Goal: Communication & Community: Answer question/provide support

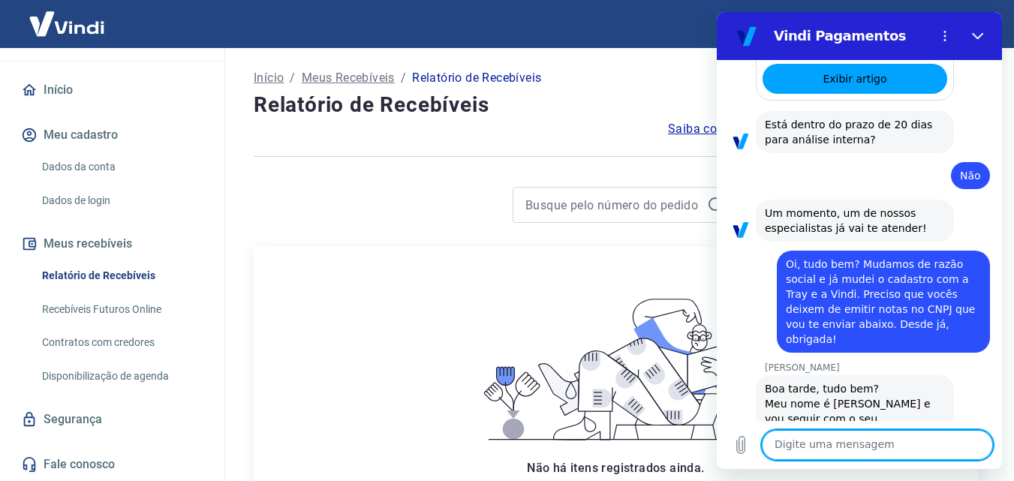
scroll to position [1490, 0]
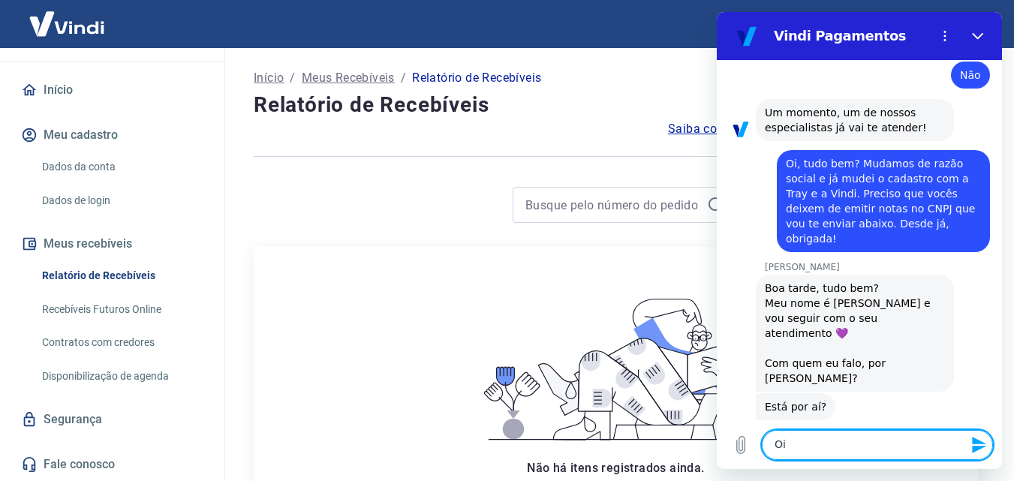
type textarea "O"
type textarea "Me [PERSON_NAME]"
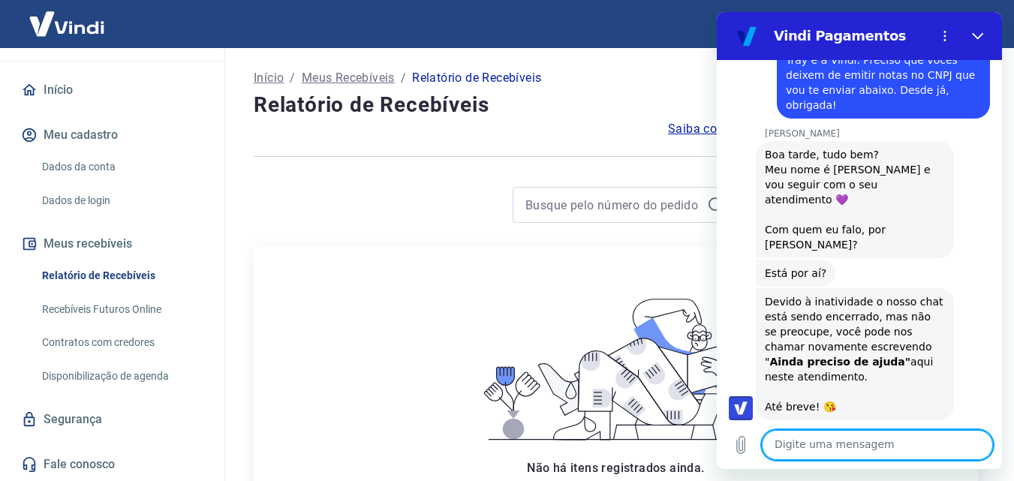
scroll to position [1937, 0]
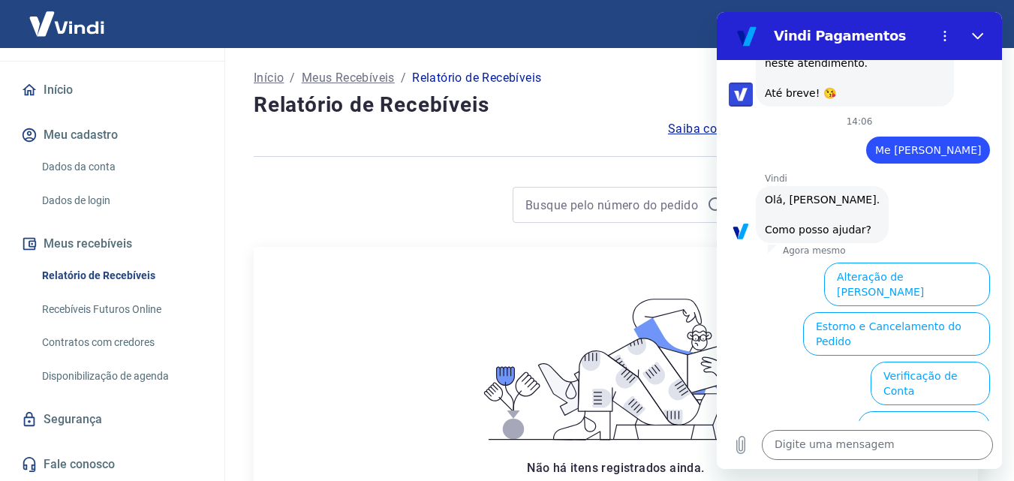
click at [930, 461] on button "Chargeback" at bounding box center [950, 475] width 80 height 29
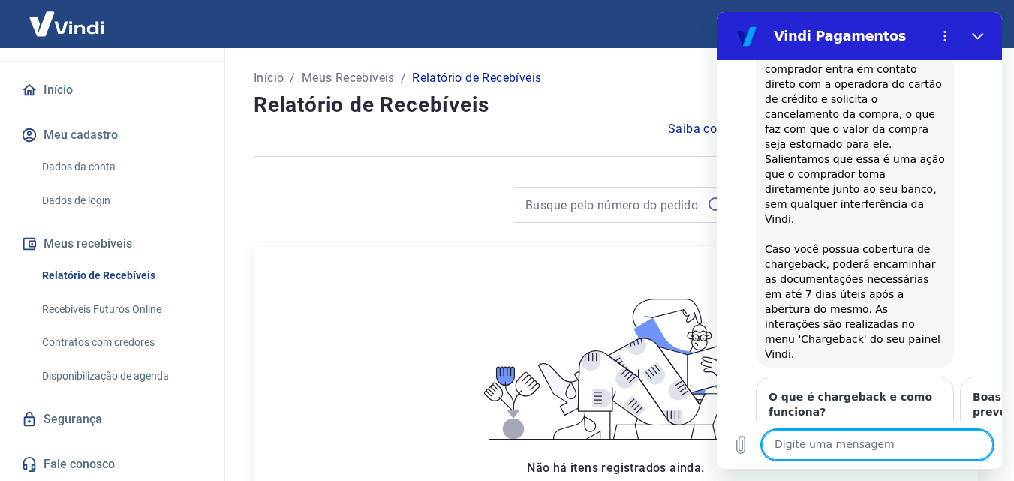
scroll to position [2370, 0]
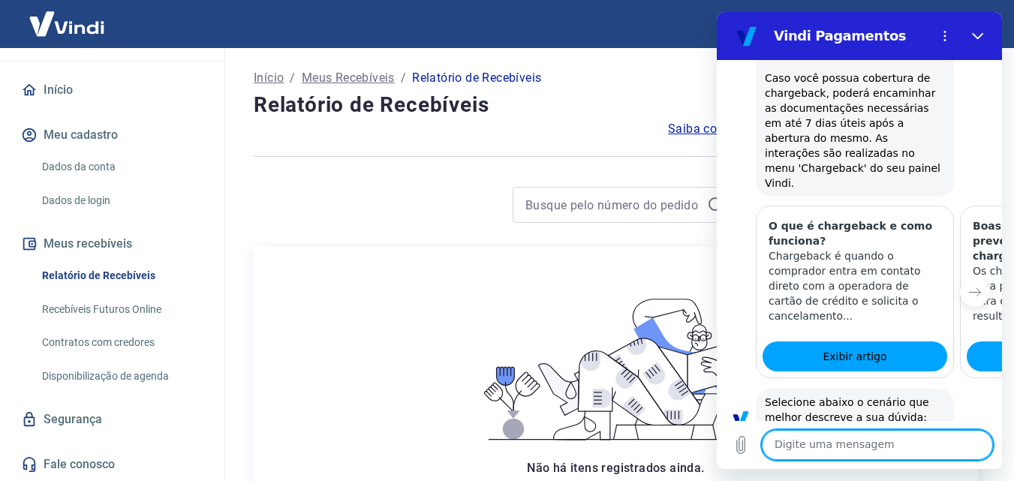
click at [921, 451] on button "Qual o prazo para a resposta da minha contestação" at bounding box center [887, 473] width 205 height 44
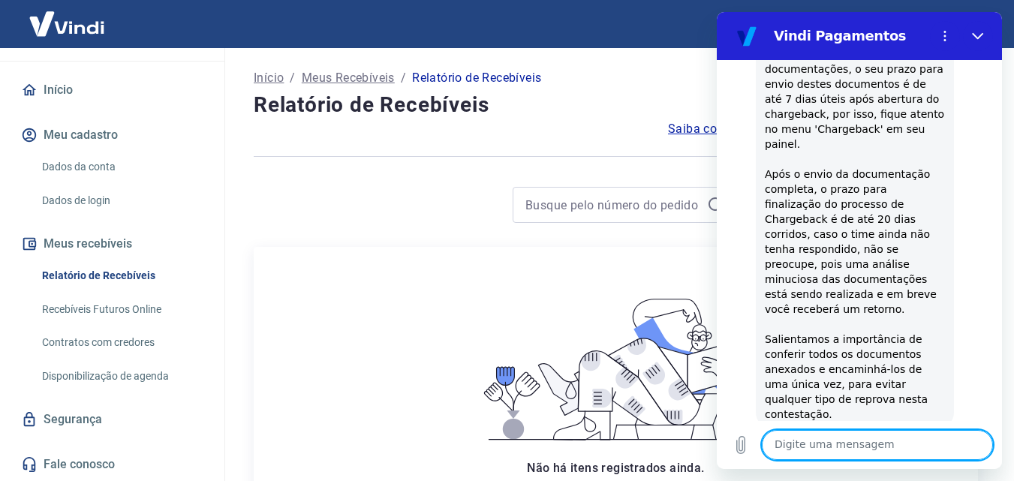
scroll to position [2901, 0]
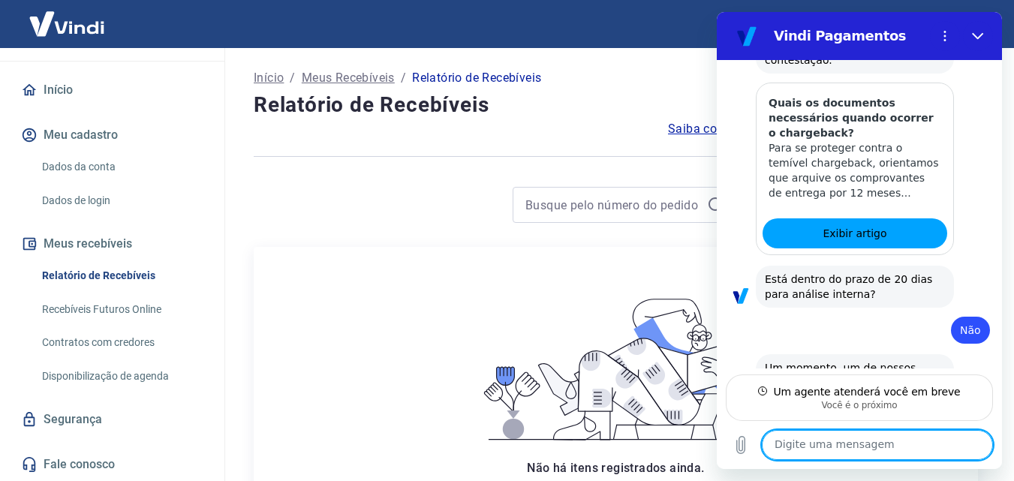
scroll to position [1421, 0]
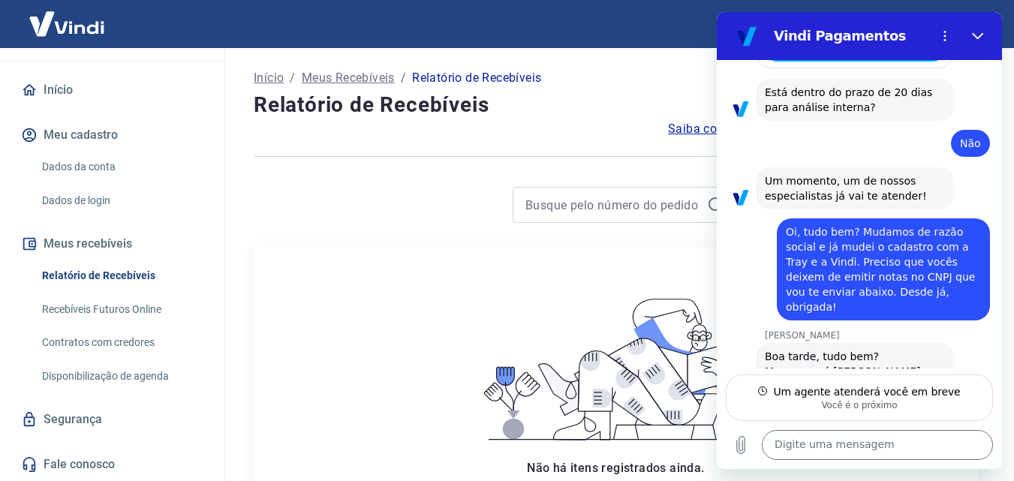
drag, startPoint x: 918, startPoint y: 192, endPoint x: 774, endPoint y: 128, distance: 158.0
click at [774, 209] on div "diz: Oi, tudo bem? Mudamos de razão social e já mudei o cadastro com a Tray e a…" at bounding box center [853, 264] width 273 height 111
copy span "Oi, tudo bem? Mudamos de razão social e já mudei o cadastro com a Tray e a Vind…"
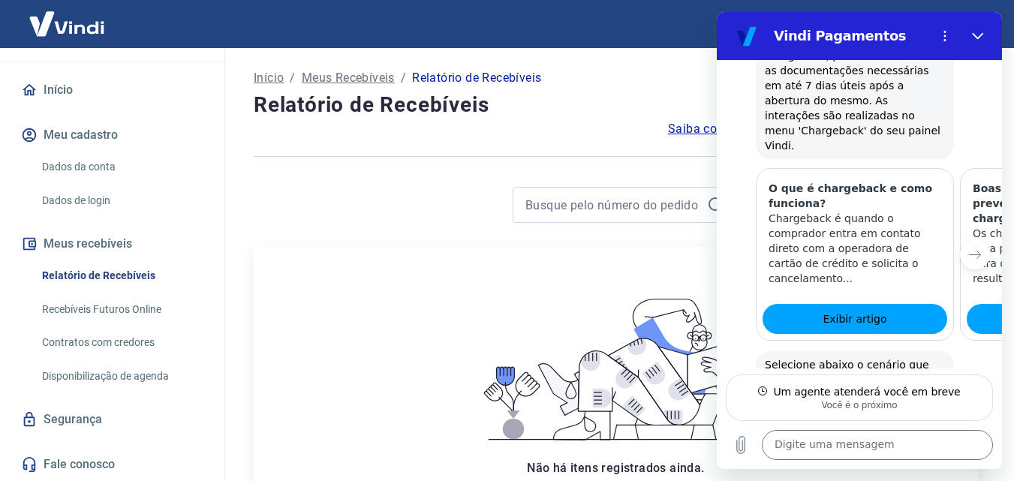
scroll to position [3020, 0]
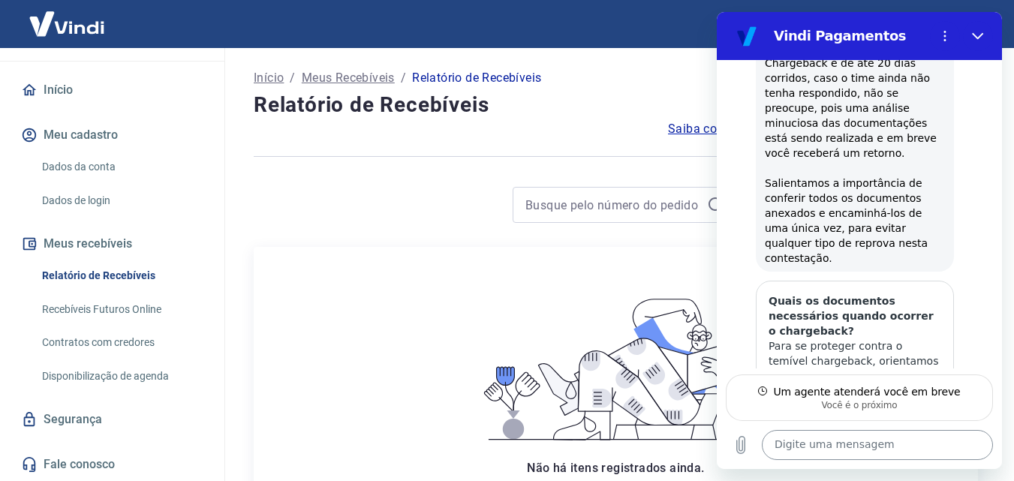
click at [853, 448] on textarea at bounding box center [877, 445] width 231 height 30
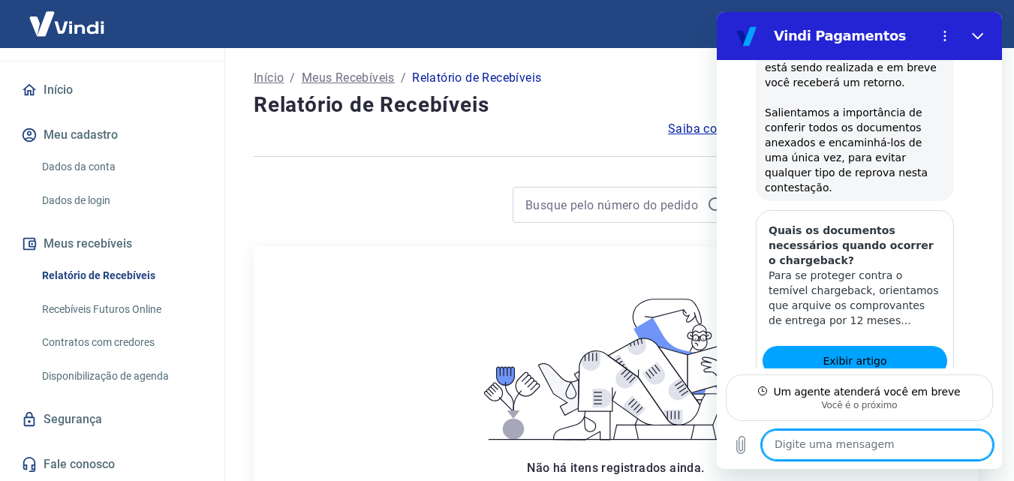
paste textarea "Oi, tudo bem? Mudamos de razão social e já mudei o cadastro com a Tray e a Vind…"
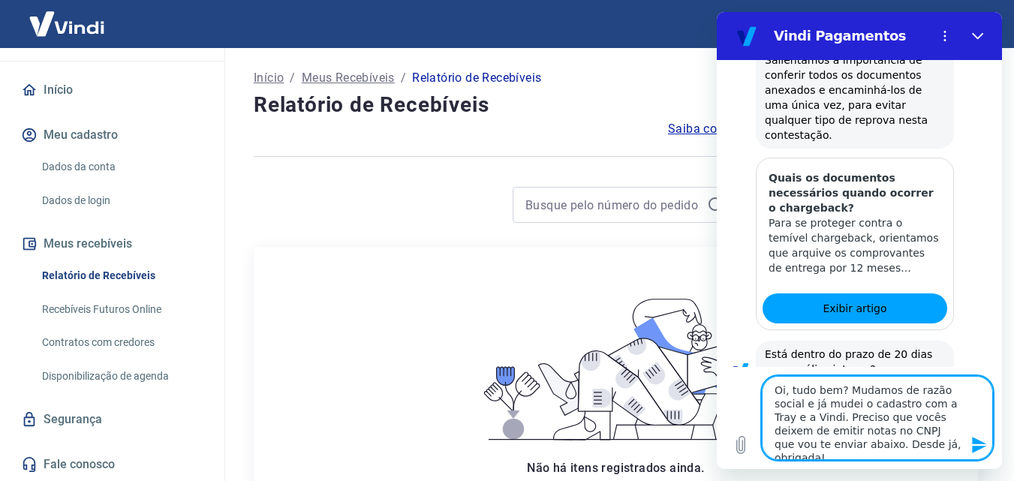
scroll to position [3146, 0]
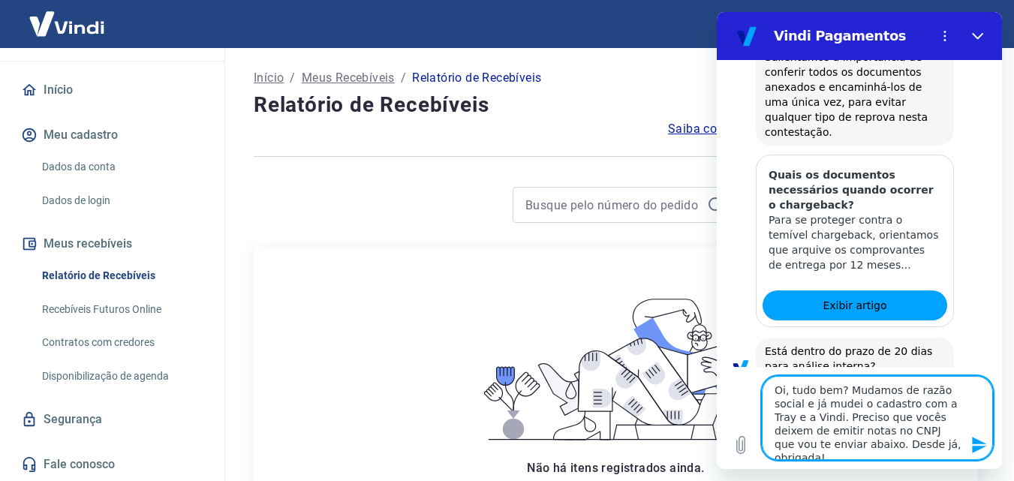
type textarea "Oi, tudo bem? Mudamos de razão social e já mudei o cadastro com a Tray e a Vind…"
click at [975, 446] on icon "Enviar mensagem" at bounding box center [980, 445] width 18 height 18
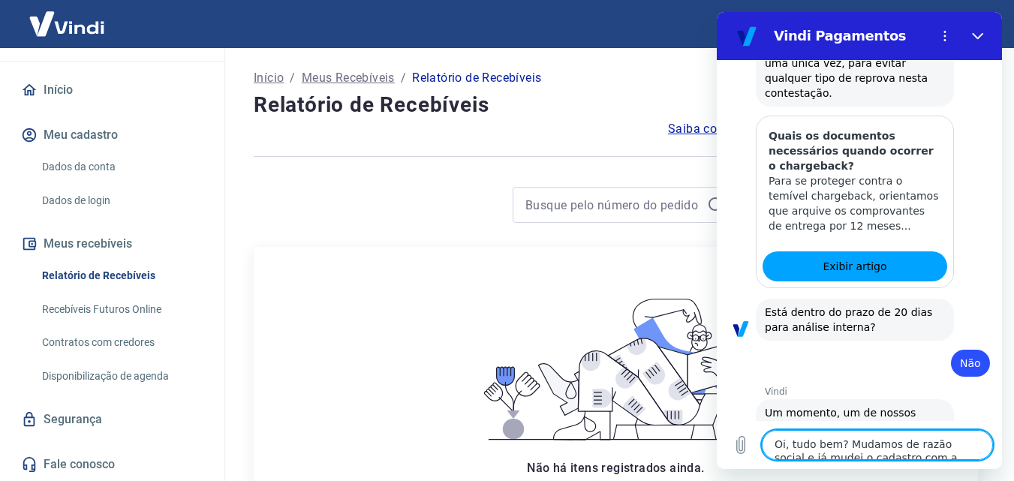
click at [919, 442] on textarea "Oi, tudo bem? Mudamos de razão social e já mudei o cadastro com a Tray e a Vind…" at bounding box center [877, 445] width 231 height 30
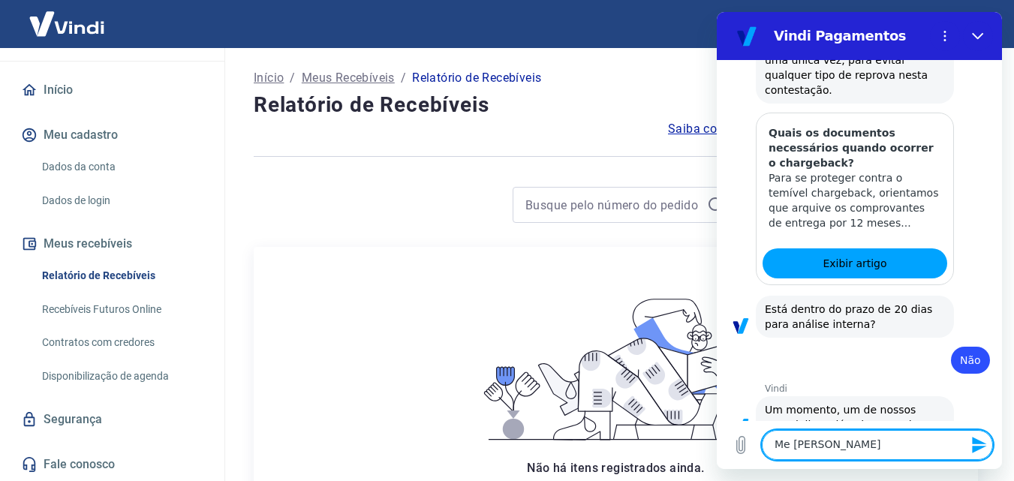
type textarea "Me [PERSON_NAME]"
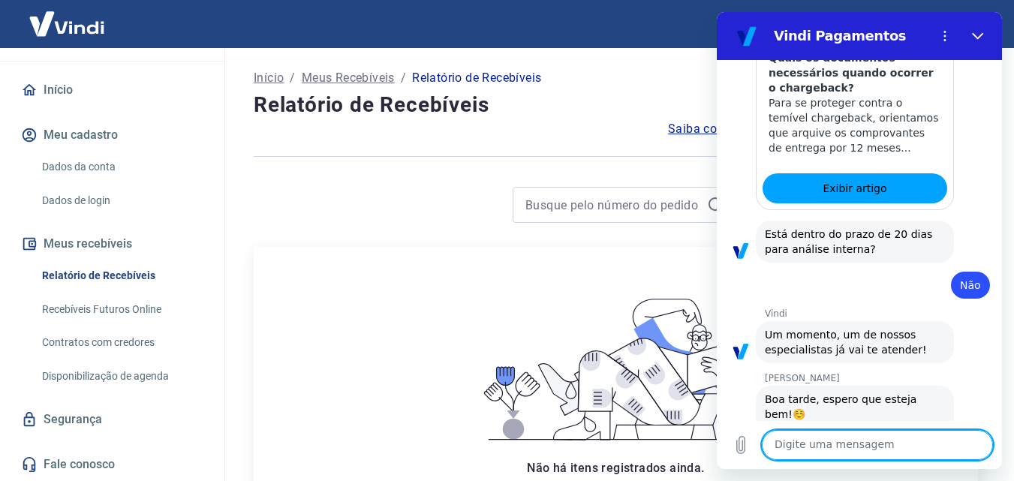
scroll to position [3266, 0]
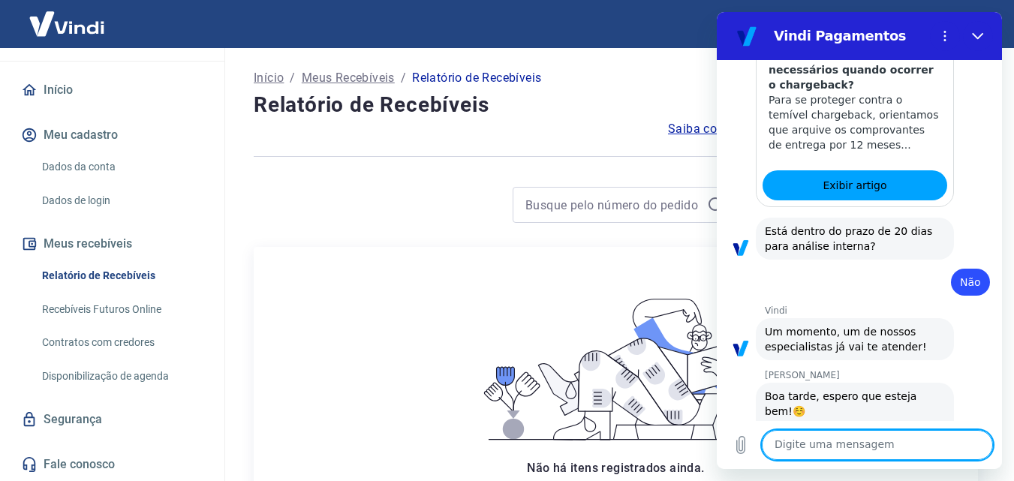
click at [823, 457] on textarea at bounding box center [877, 445] width 231 height 30
type textarea "Tudo ótimo e com vocÊ?"
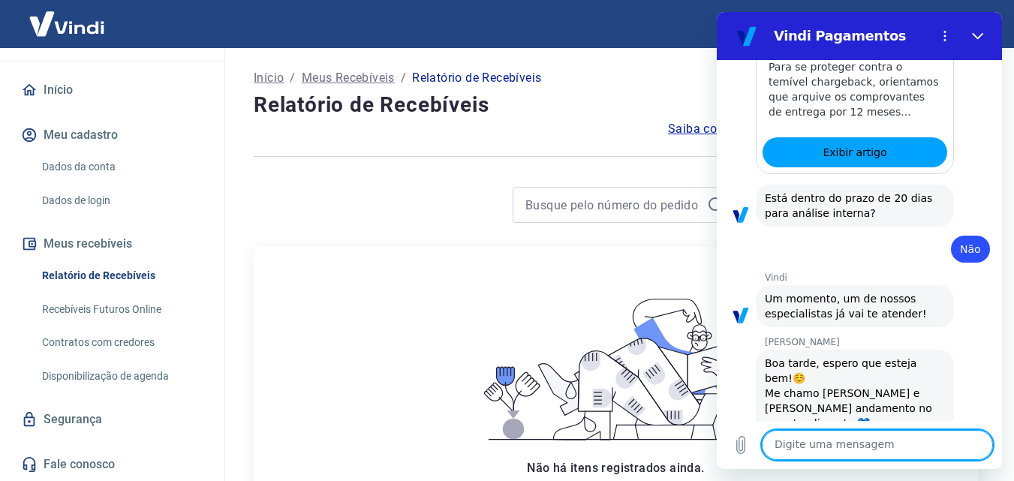
scroll to position [3302, 0]
